Goal: Task Accomplishment & Management: Complete application form

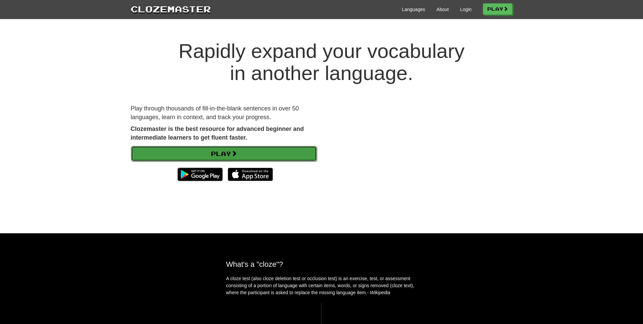
click at [250, 151] on link "Play" at bounding box center [224, 153] width 186 height 15
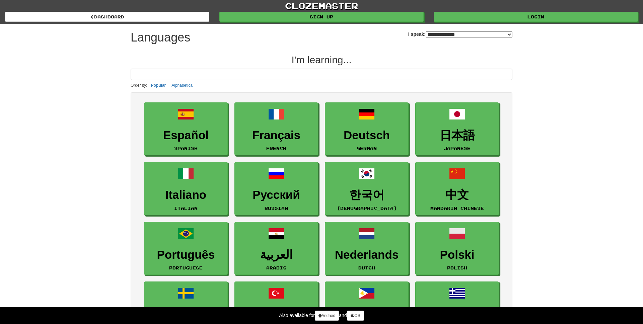
select select "*******"
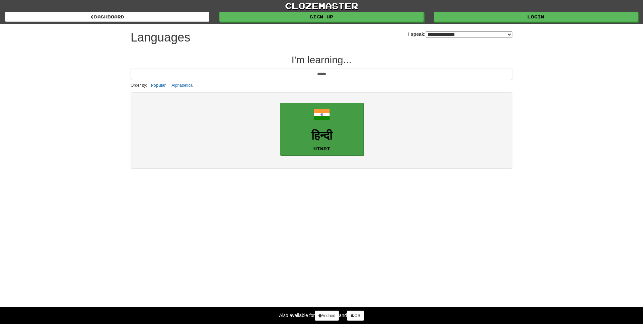
type input "*****"
click at [297, 126] on link "हिन्दी Hindi" at bounding box center [322, 129] width 84 height 53
